Goal: Task Accomplishment & Management: Complete application form

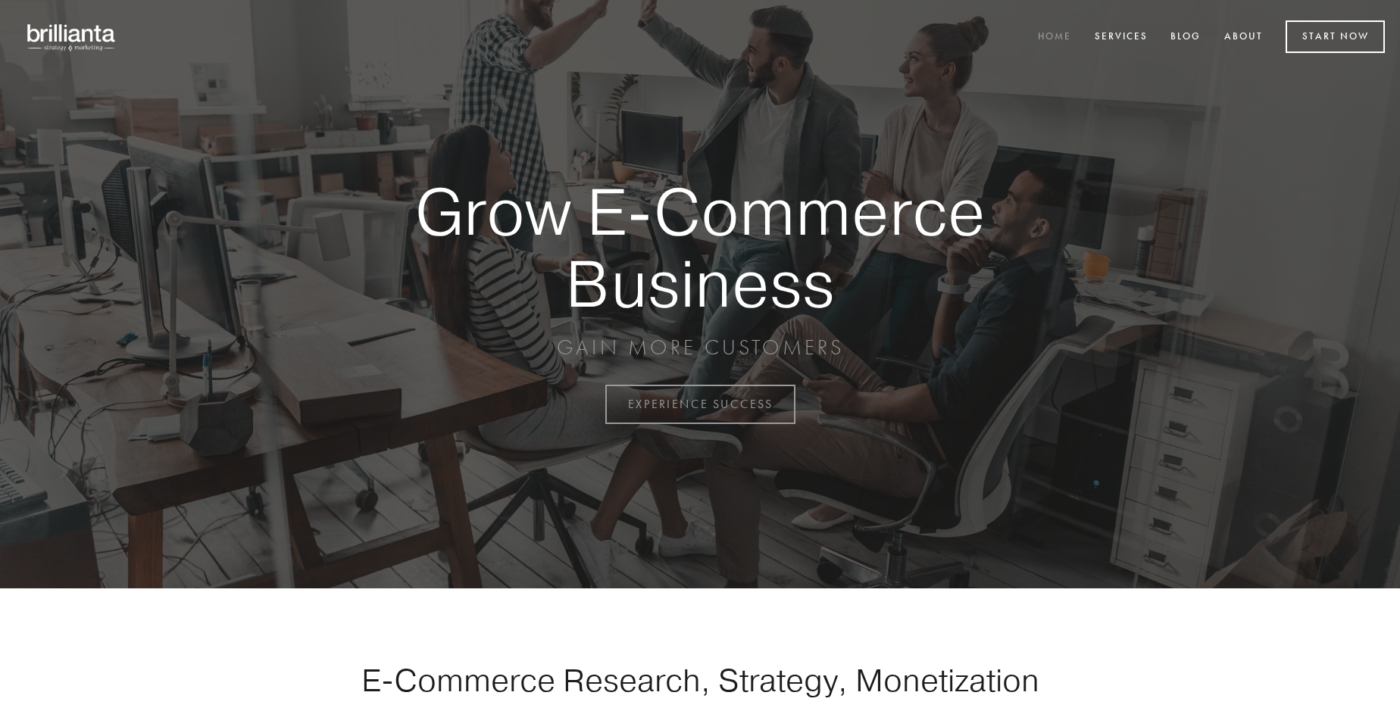
scroll to position [3971, 0]
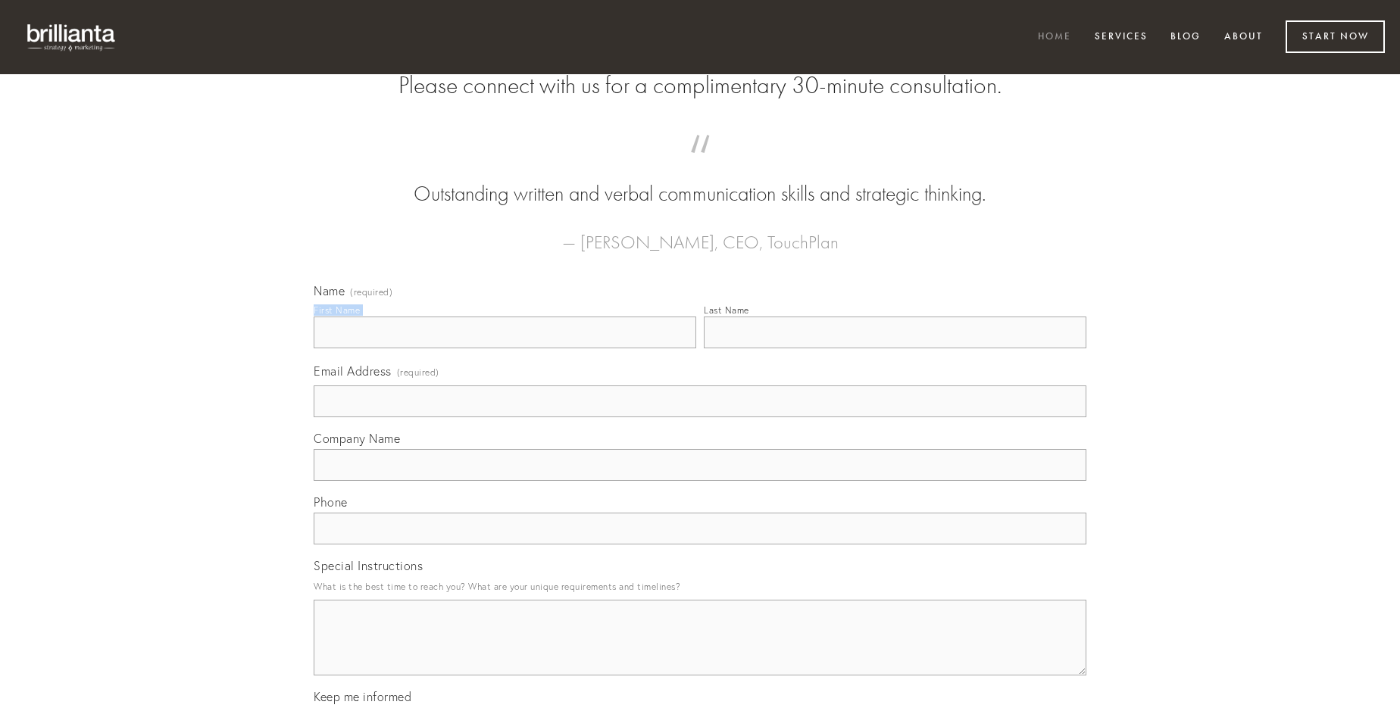
type input "[PERSON_NAME]"
click at [895, 348] on input "Last Name" at bounding box center [895, 333] width 383 height 32
type input "[PERSON_NAME]"
click at [700, 417] on input "Email Address (required)" at bounding box center [700, 402] width 773 height 32
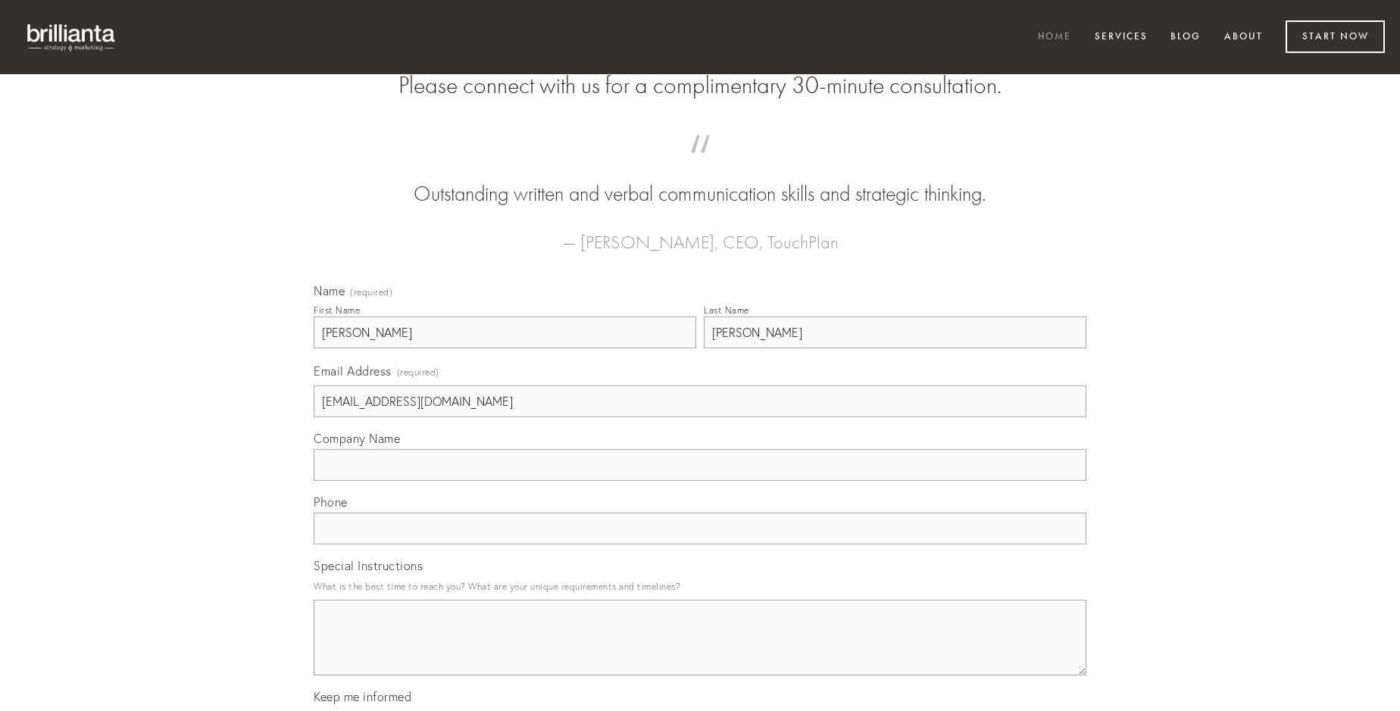
type input "[EMAIL_ADDRESS][DOMAIN_NAME]"
click at [700, 481] on input "Company Name" at bounding box center [700, 465] width 773 height 32
type input "pariatur"
click at [700, 545] on input "text" at bounding box center [700, 529] width 773 height 32
click at [700, 651] on textarea "Special Instructions" at bounding box center [700, 638] width 773 height 76
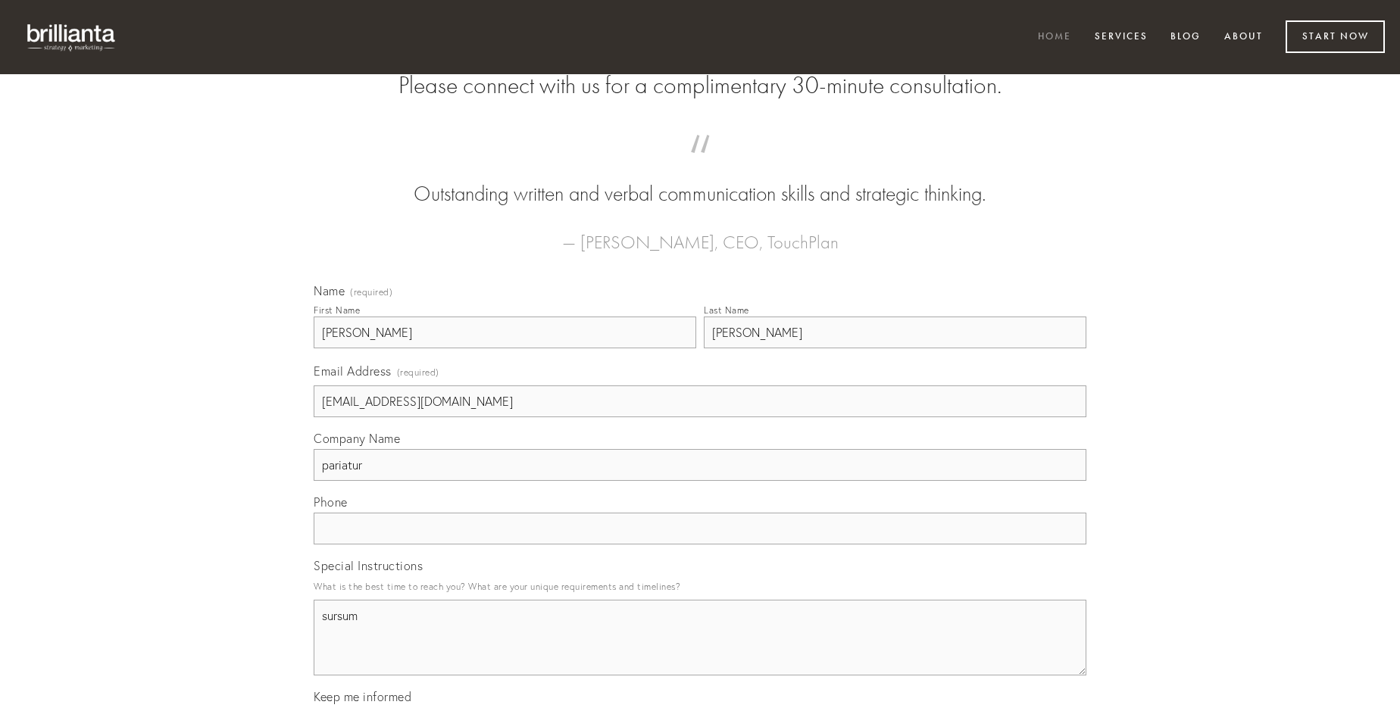
type textarea "sursum"
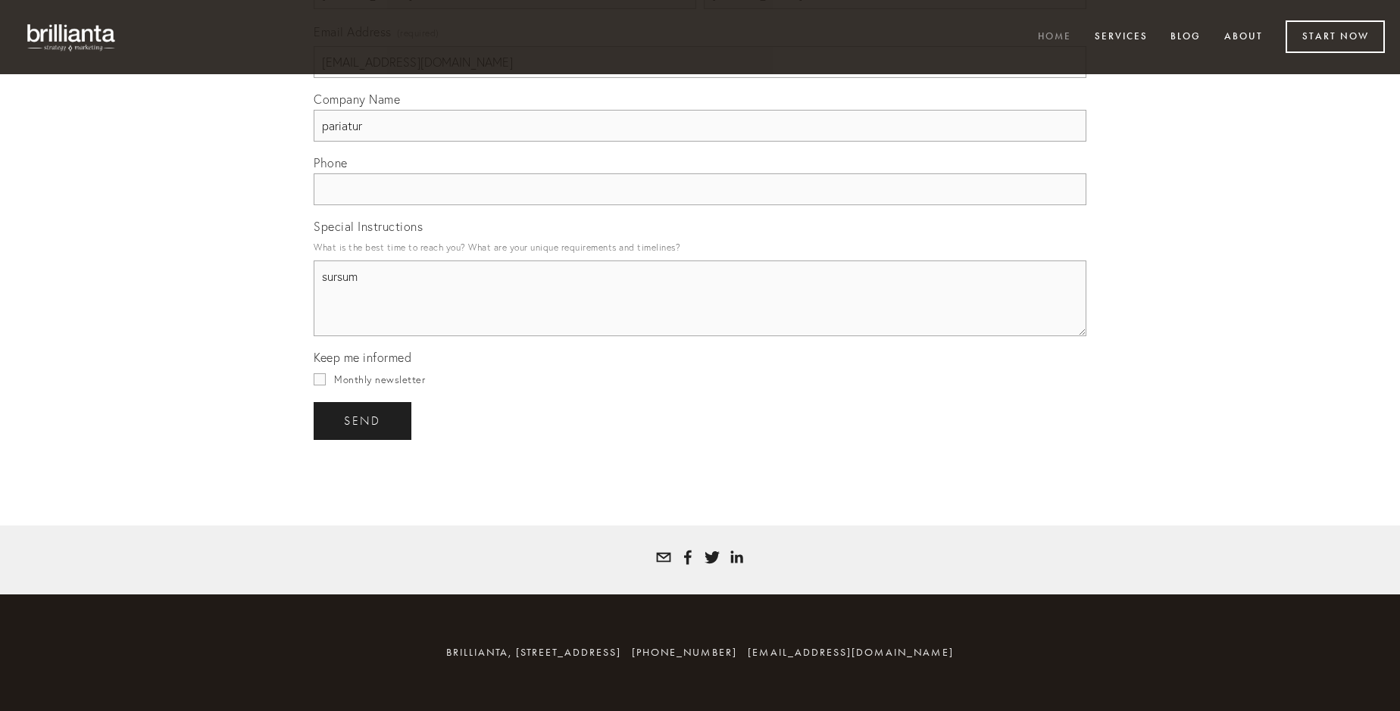
click at [364, 420] on span "send" at bounding box center [362, 421] width 37 height 14
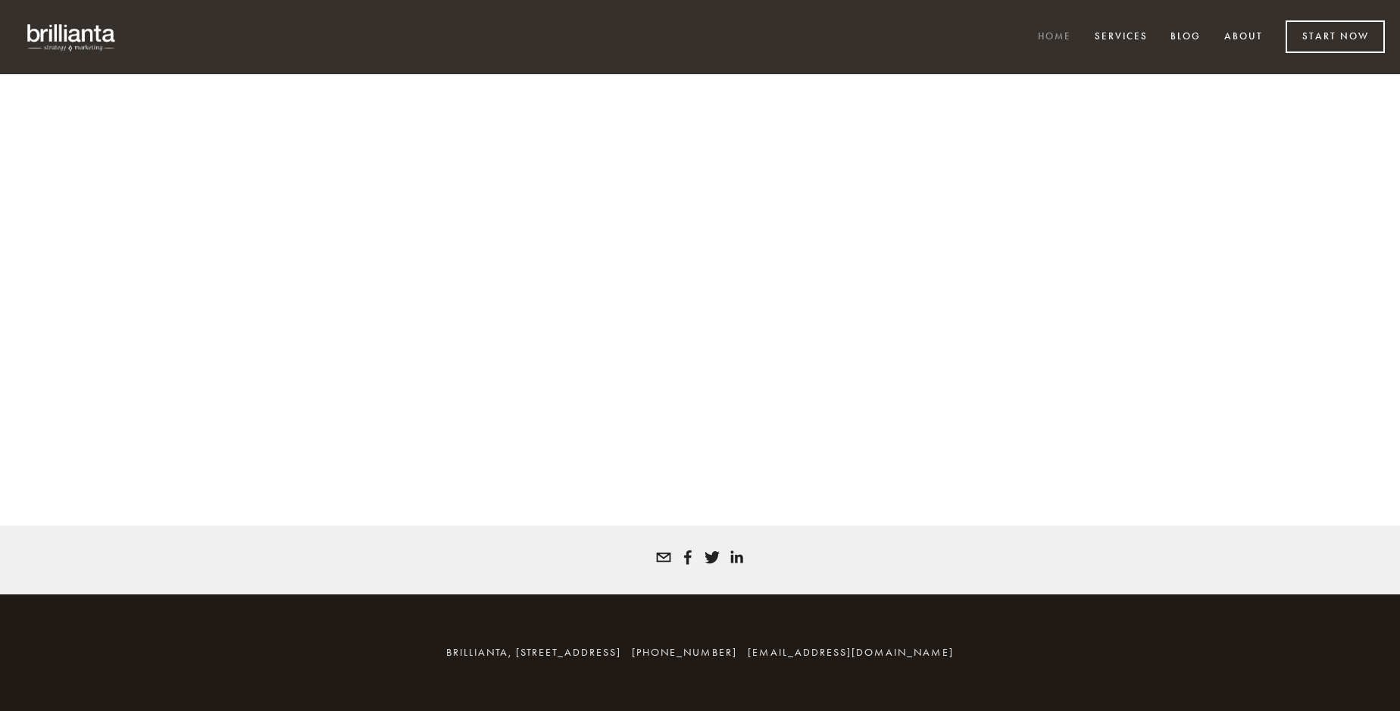
scroll to position [3950, 0]
